Goal: Communication & Community: Connect with others

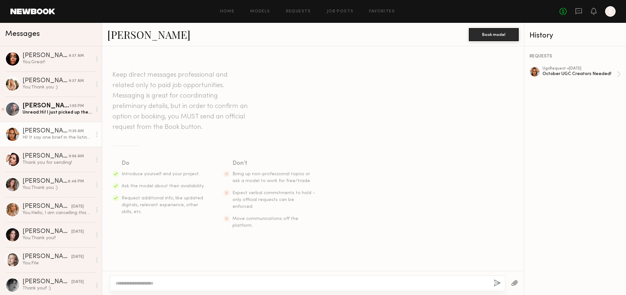
scroll to position [447, 0]
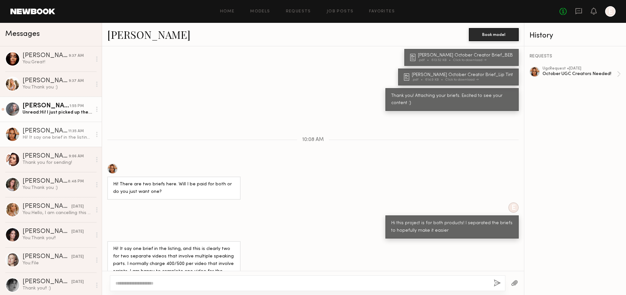
click at [51, 107] on div "[PERSON_NAME]" at bounding box center [45, 106] width 47 height 7
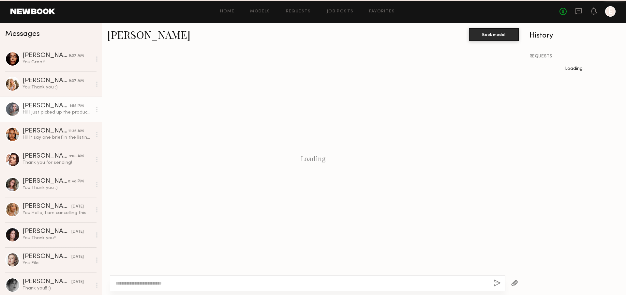
scroll to position [353, 0]
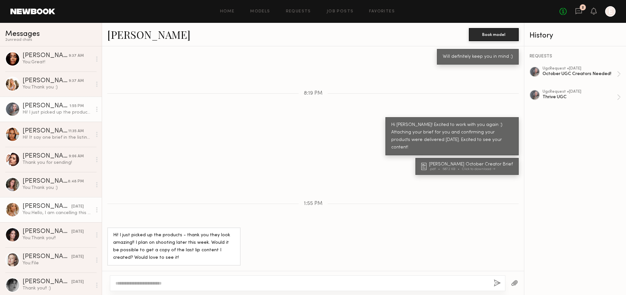
click at [11, 210] on div at bounding box center [12, 209] width 15 height 15
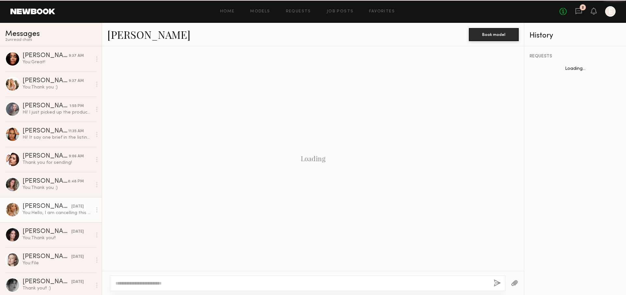
scroll to position [562, 0]
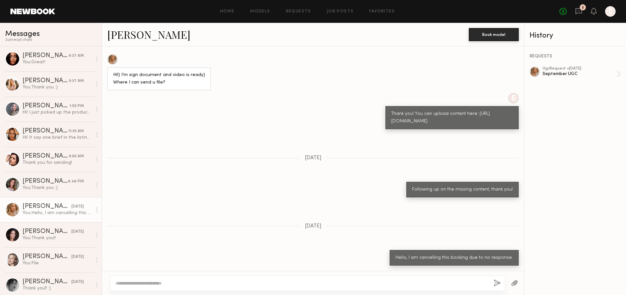
click at [134, 34] on link "[PERSON_NAME]" at bounding box center [148, 34] width 83 height 14
click at [51, 136] on div "Hi! It say one brief in the listing, and this is clearly two for two separate v…" at bounding box center [56, 137] width 69 height 6
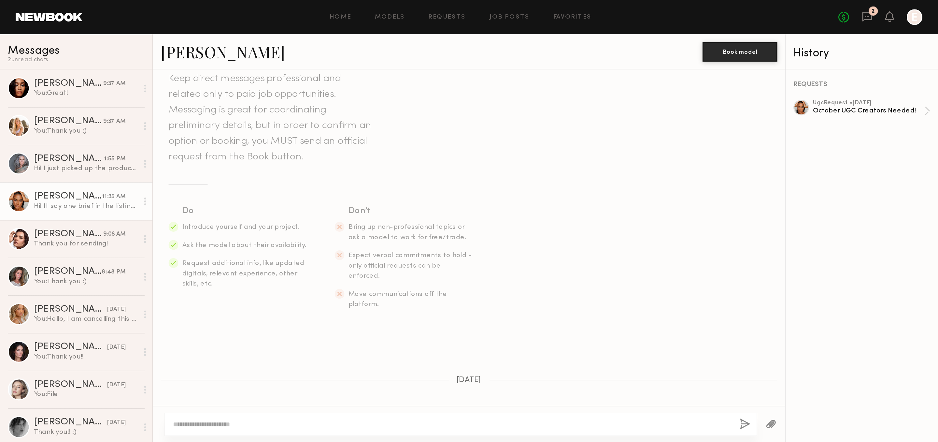
scroll to position [447, 0]
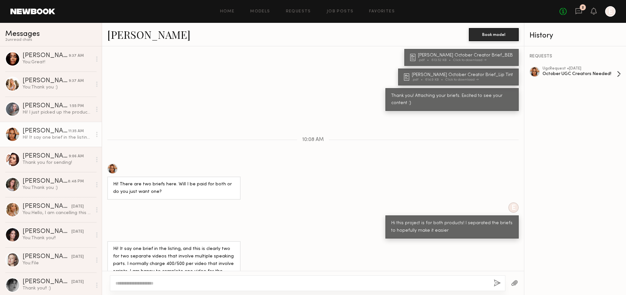
click at [556, 68] on div "ugc Request • 09/24/2025" at bounding box center [579, 68] width 74 height 4
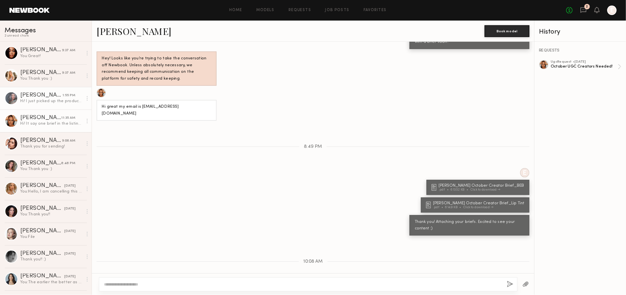
scroll to position [296, 0]
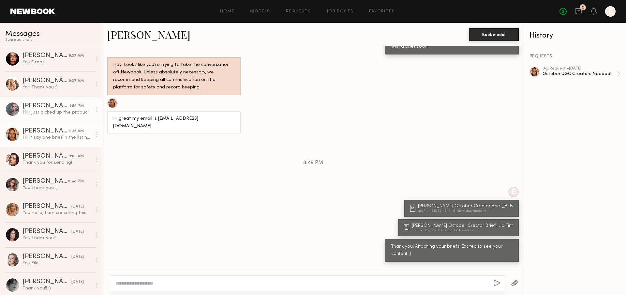
click at [92, 110] on div at bounding box center [97, 109] width 10 height 13
click at [81, 121] on div "Mark unread" at bounding box center [77, 122] width 47 height 15
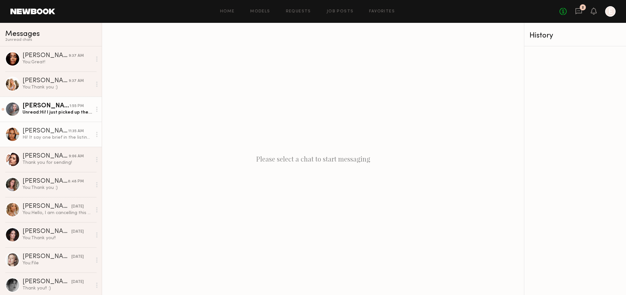
click at [96, 135] on icon at bounding box center [96, 134] width 1 height 5
click at [80, 148] on div "Mark unread" at bounding box center [77, 147] width 47 height 15
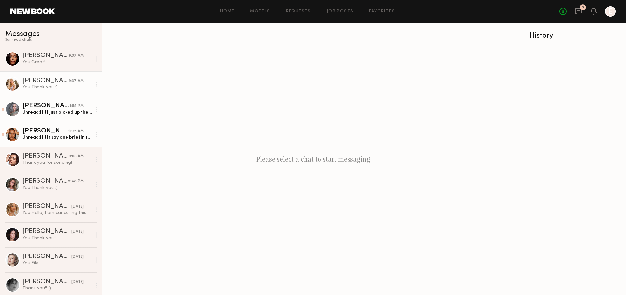
click at [64, 80] on div "[PERSON_NAME]" at bounding box center [45, 81] width 46 height 7
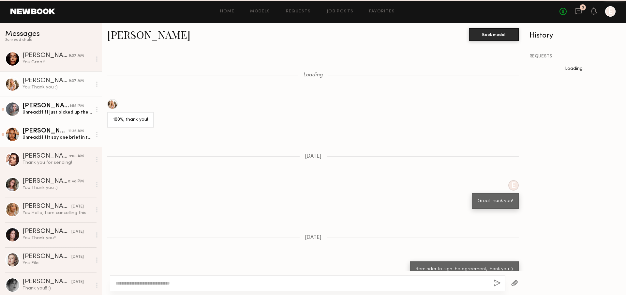
scroll to position [419, 0]
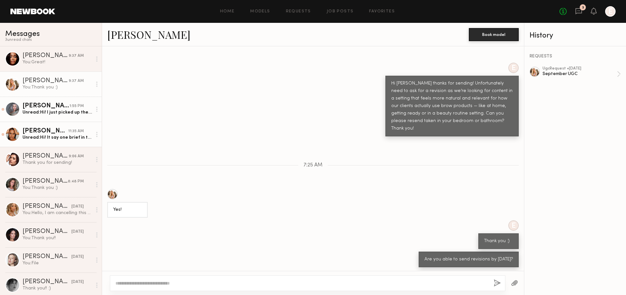
click at [52, 134] on div "[PERSON_NAME]" at bounding box center [45, 131] width 46 height 7
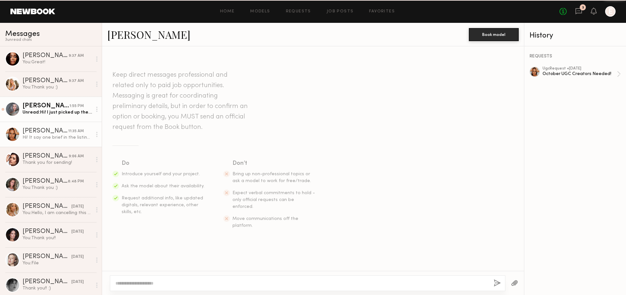
scroll to position [447, 0]
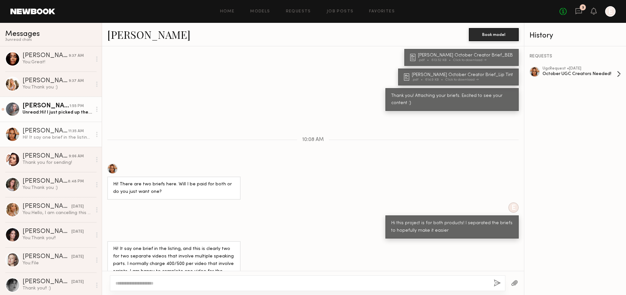
click at [596, 66] on div "REQUESTS ugc Request • 09/24/2025 October UGC Creators Needed!" at bounding box center [575, 170] width 102 height 248
click at [603, 75] on div "October UGC Creators Needed!" at bounding box center [579, 74] width 74 height 6
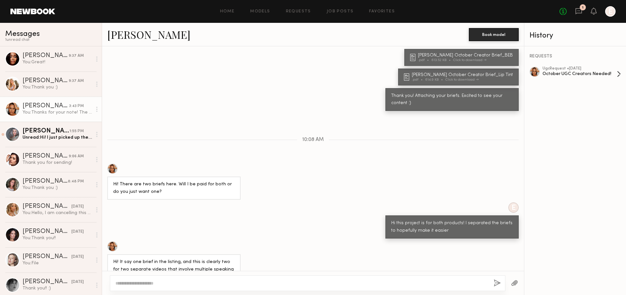
scroll to position [602, 0]
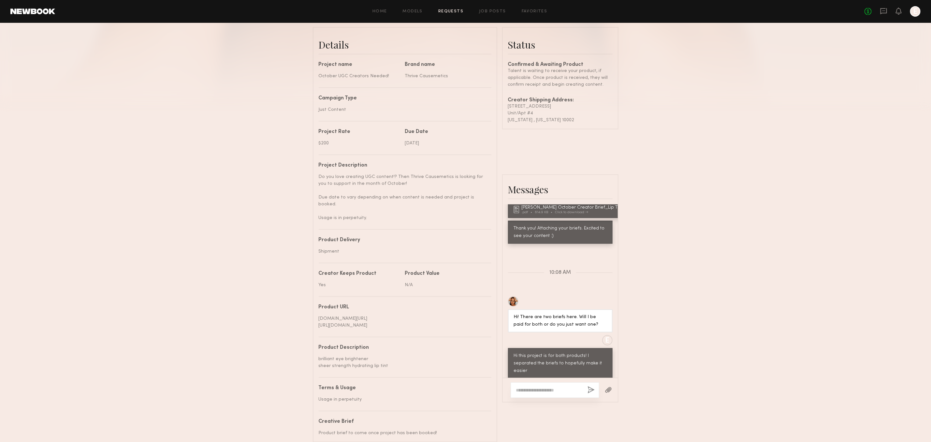
scroll to position [158, 0]
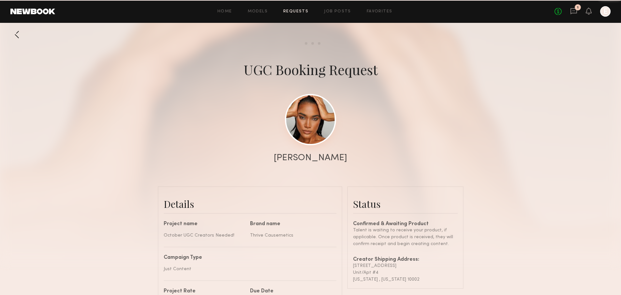
click at [311, 123] on link at bounding box center [310, 119] width 51 height 51
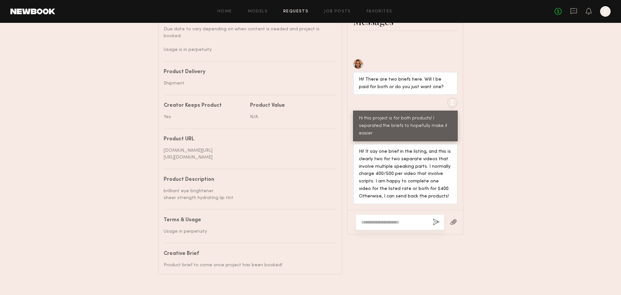
scroll to position [331, 0]
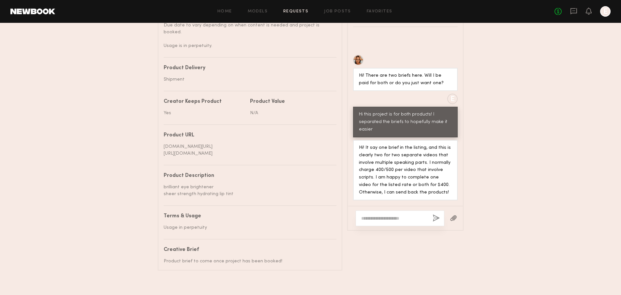
click at [386, 211] on div at bounding box center [400, 218] width 89 height 16
click at [386, 216] on textarea at bounding box center [394, 218] width 66 height 7
paste textarea "**********"
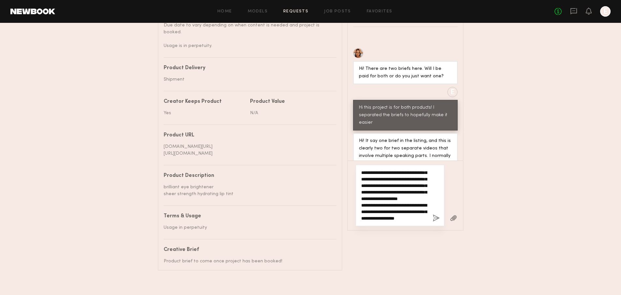
scroll to position [0, 0]
drag, startPoint x: 381, startPoint y: 169, endPoint x: 366, endPoint y: 169, distance: 15.0
click at [366, 169] on textarea "**********" at bounding box center [394, 195] width 66 height 52
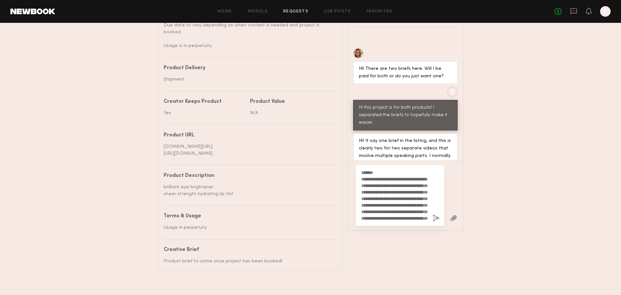
click at [360, 175] on div "**********" at bounding box center [400, 195] width 89 height 61
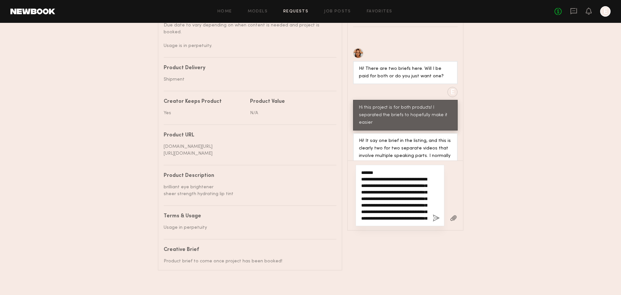
click at [362, 175] on textarea "**********" at bounding box center [394, 195] width 66 height 52
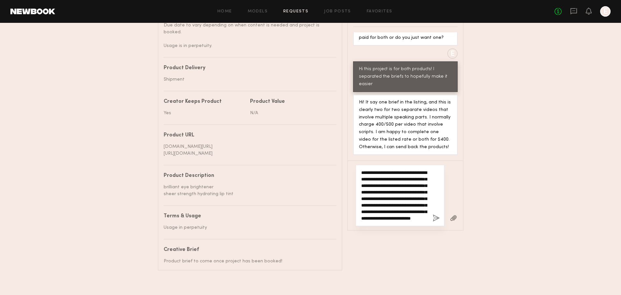
scroll to position [1, 0]
drag, startPoint x: 408, startPoint y: 213, endPoint x: 360, endPoint y: 175, distance: 61.4
click at [360, 175] on div "**********" at bounding box center [400, 195] width 89 height 61
paste textarea "**********"
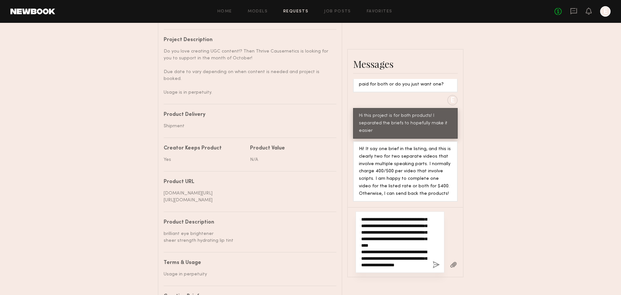
scroll to position [130, 0]
drag, startPoint x: 361, startPoint y: 214, endPoint x: 405, endPoint y: 290, distance: 88.0
click at [405, 290] on div "Messages Keep direct messages professional and related only to paid job opportu…" at bounding box center [405, 183] width 116 height 268
paste textarea "**********"
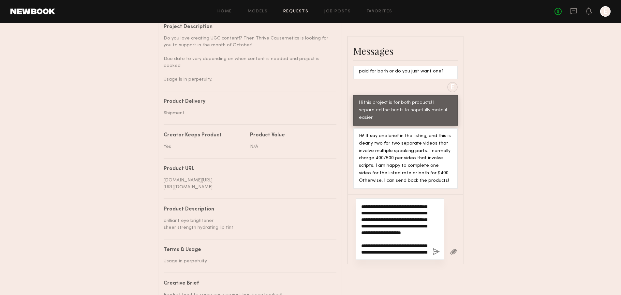
scroll to position [27, 0]
click at [391, 214] on textarea "**********" at bounding box center [394, 229] width 66 height 52
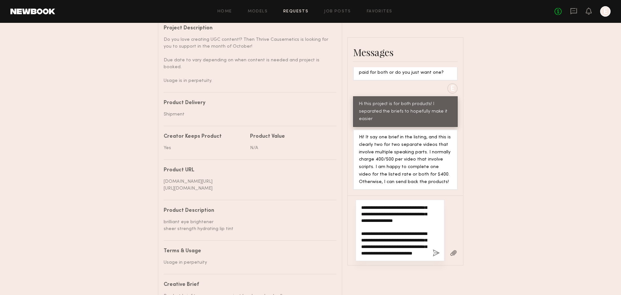
scroll to position [59, 0]
type textarea "**********"
click at [433, 249] on button "button" at bounding box center [435, 253] width 7 height 8
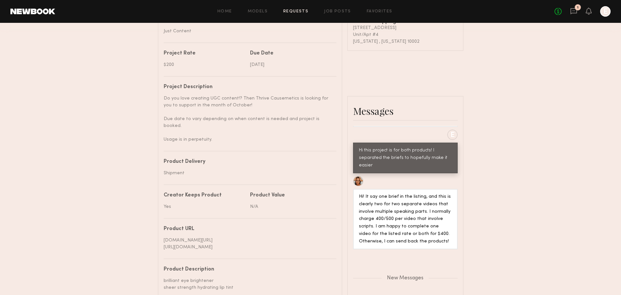
scroll to position [714, 0]
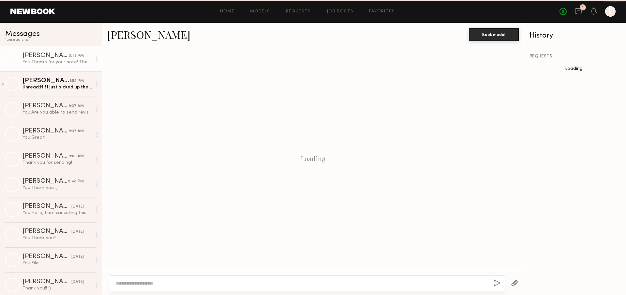
scroll to position [553, 0]
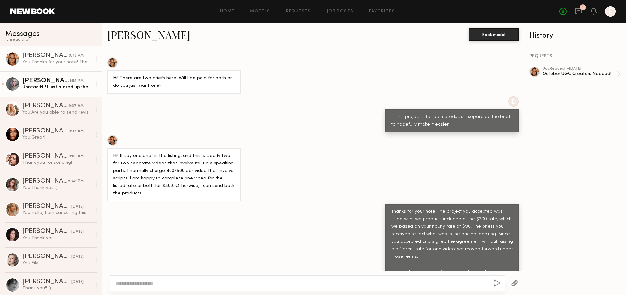
click at [39, 83] on div "[PERSON_NAME]" at bounding box center [45, 81] width 47 height 7
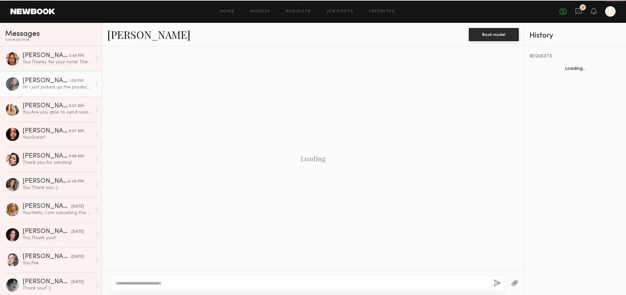
scroll to position [353, 0]
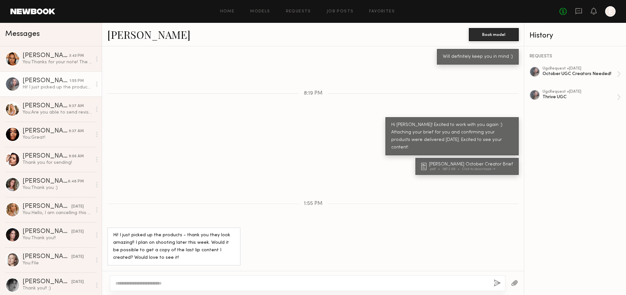
click at [452, 285] on textarea at bounding box center [301, 283] width 373 height 7
type textarea "**********"
click at [517, 281] on button "button" at bounding box center [514, 283] width 7 height 8
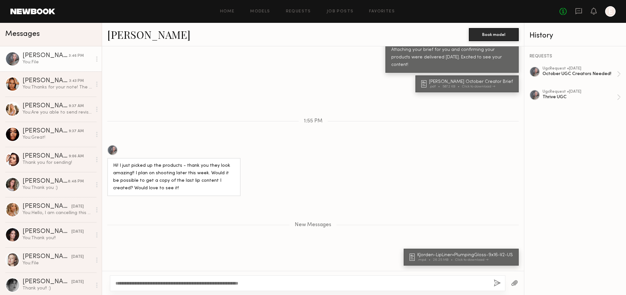
click at [498, 282] on button "button" at bounding box center [496, 283] width 7 height 8
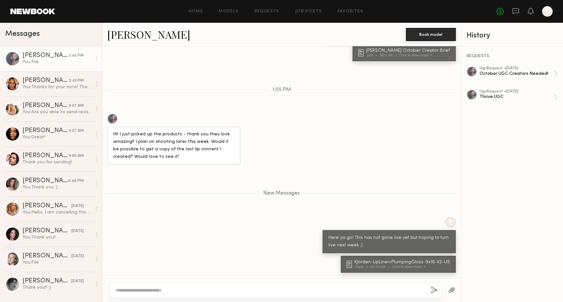
scroll to position [466, 0]
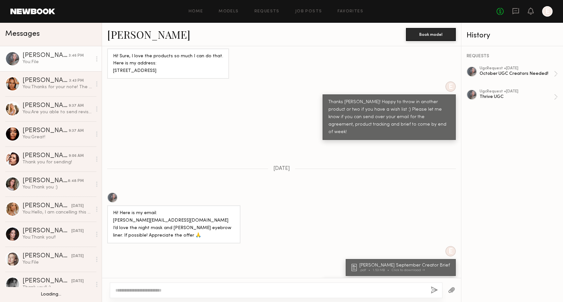
scroll to position [1048, 0]
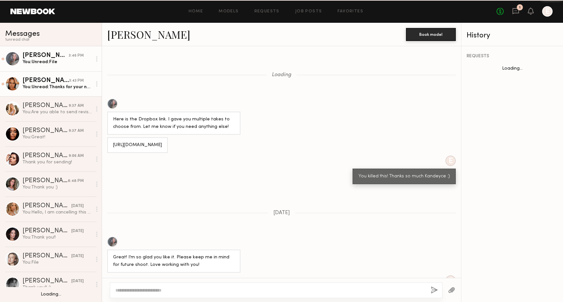
scroll to position [309, 0]
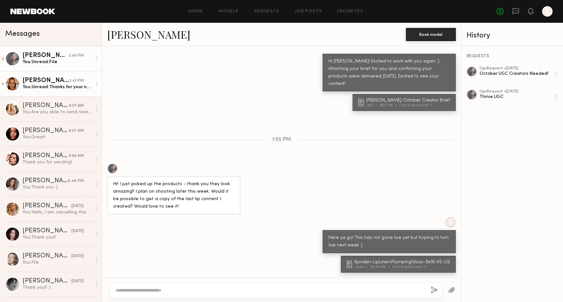
click at [66, 80] on div "[PERSON_NAME]" at bounding box center [45, 81] width 47 height 7
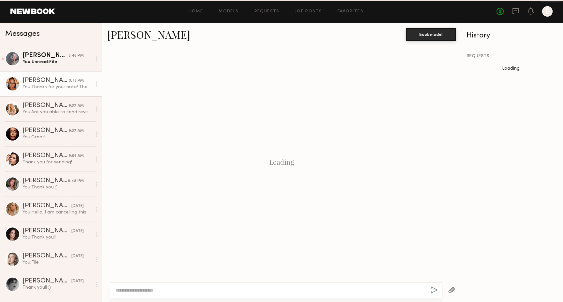
scroll to position [545, 0]
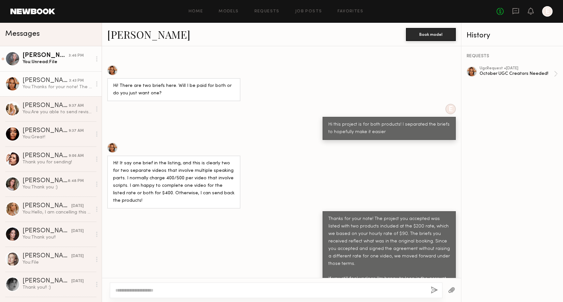
click at [60, 59] on div "You: Unread: File" at bounding box center [56, 62] width 69 height 6
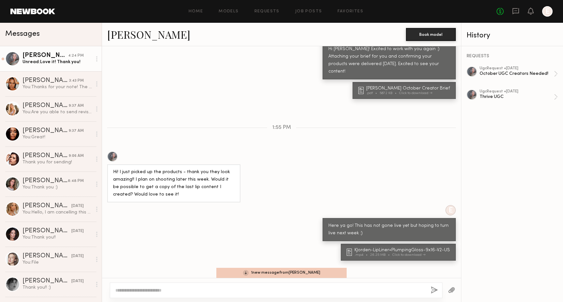
scroll to position [1116, 0]
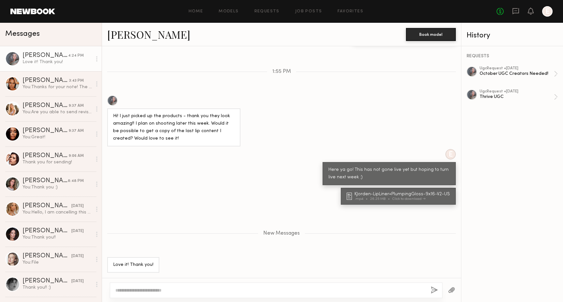
click at [179, 225] on div "New Messages" at bounding box center [281, 233] width 359 height 50
click at [66, 85] on div "You: Thanks for your note! The project you accepted was listed with two product…" at bounding box center [56, 87] width 69 height 6
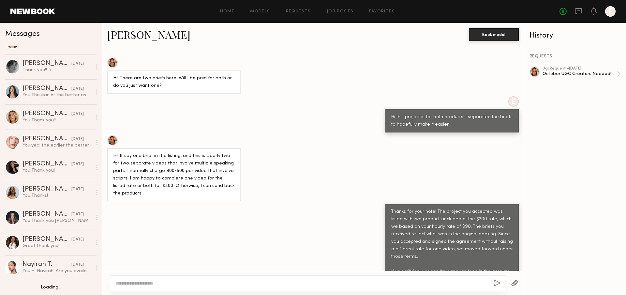
scroll to position [269, 0]
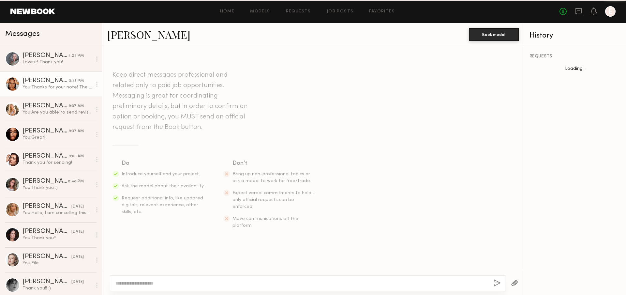
scroll to position [553, 0]
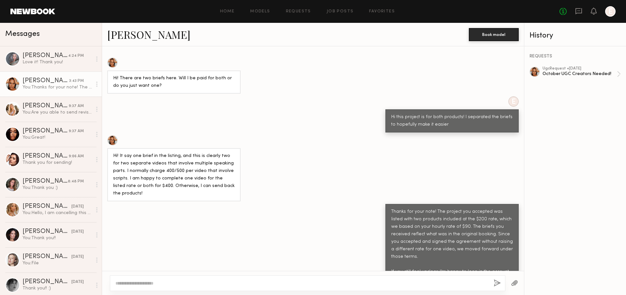
drag, startPoint x: 593, startPoint y: 13, endPoint x: 588, endPoint y: 10, distance: 6.4
click at [593, 13] on icon at bounding box center [593, 10] width 5 height 5
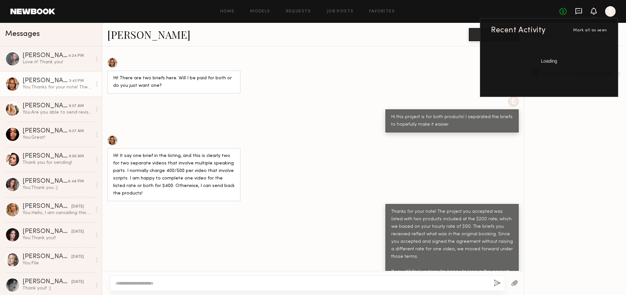
click at [580, 9] on icon at bounding box center [578, 10] width 7 height 7
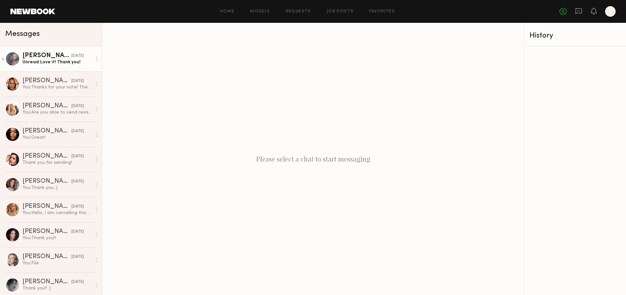
click at [51, 54] on div "[PERSON_NAME]" at bounding box center [46, 55] width 49 height 7
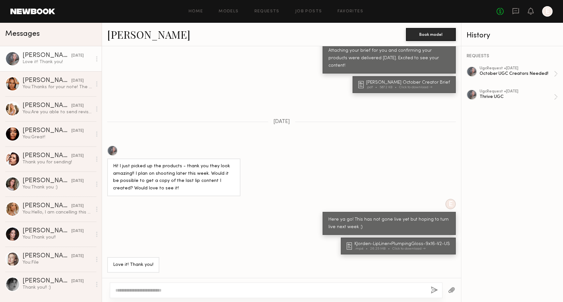
scroll to position [302, 0]
